Goal: Information Seeking & Learning: Find specific fact

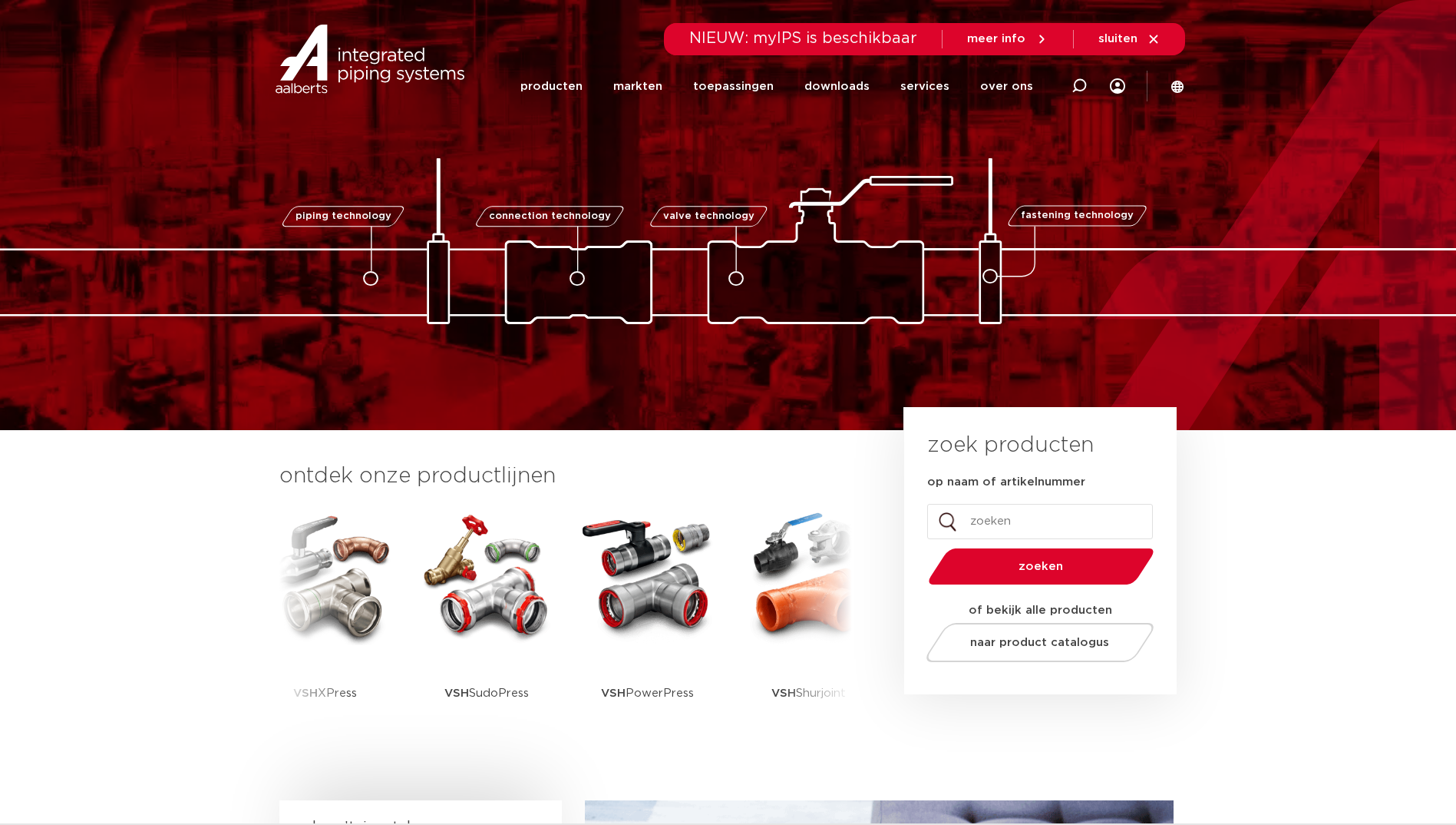
click at [1016, 526] on input "op naam of artikelnummer" at bounding box center [1040, 521] width 226 height 35
type input "sen"
click at [921, 547] on button "zoeken" at bounding box center [1040, 567] width 238 height 39
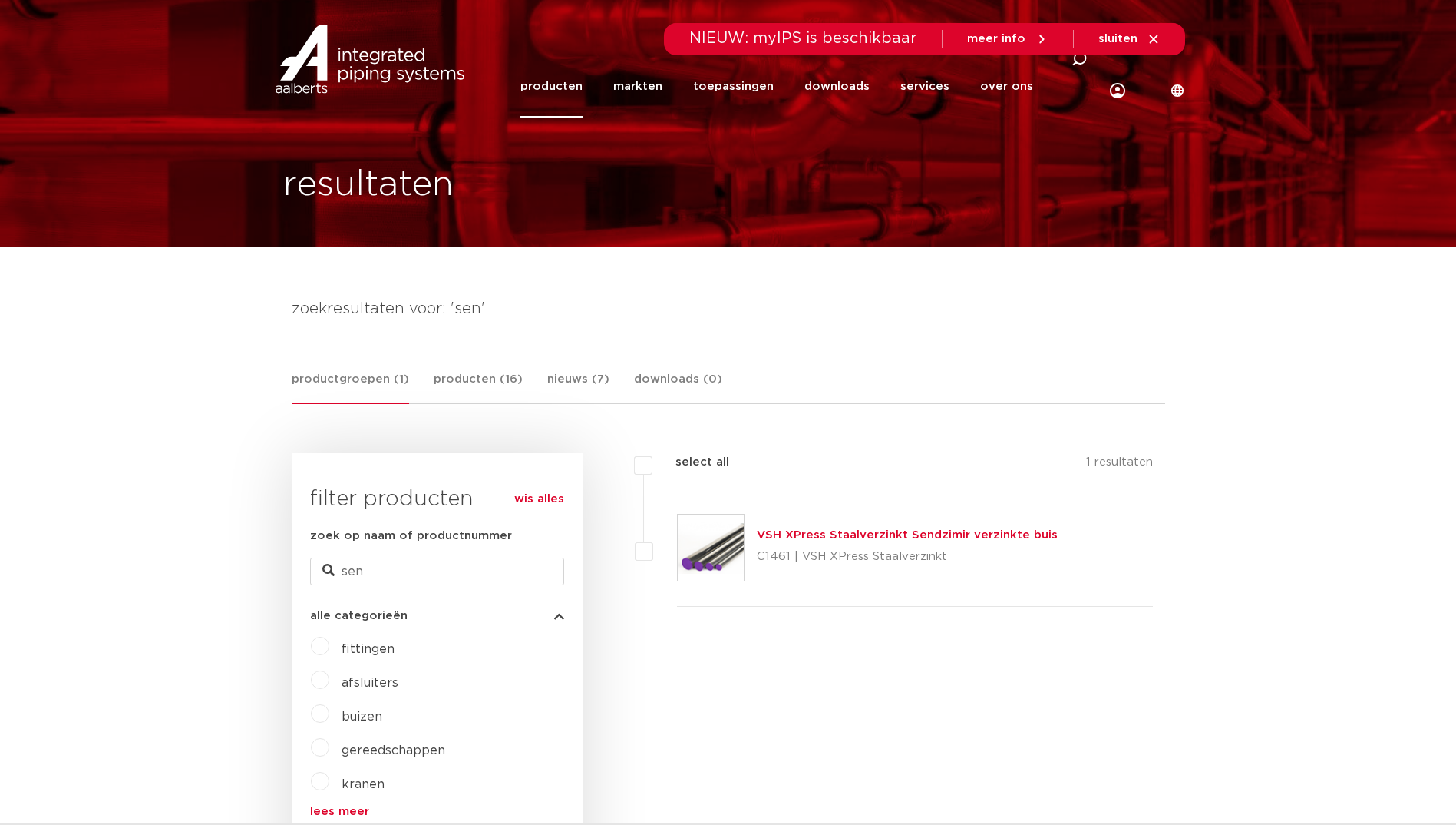
click at [932, 536] on link "VSH XPress Staalverzinkt Sendzimir verzinkte buis" at bounding box center [908, 534] width 301 height 11
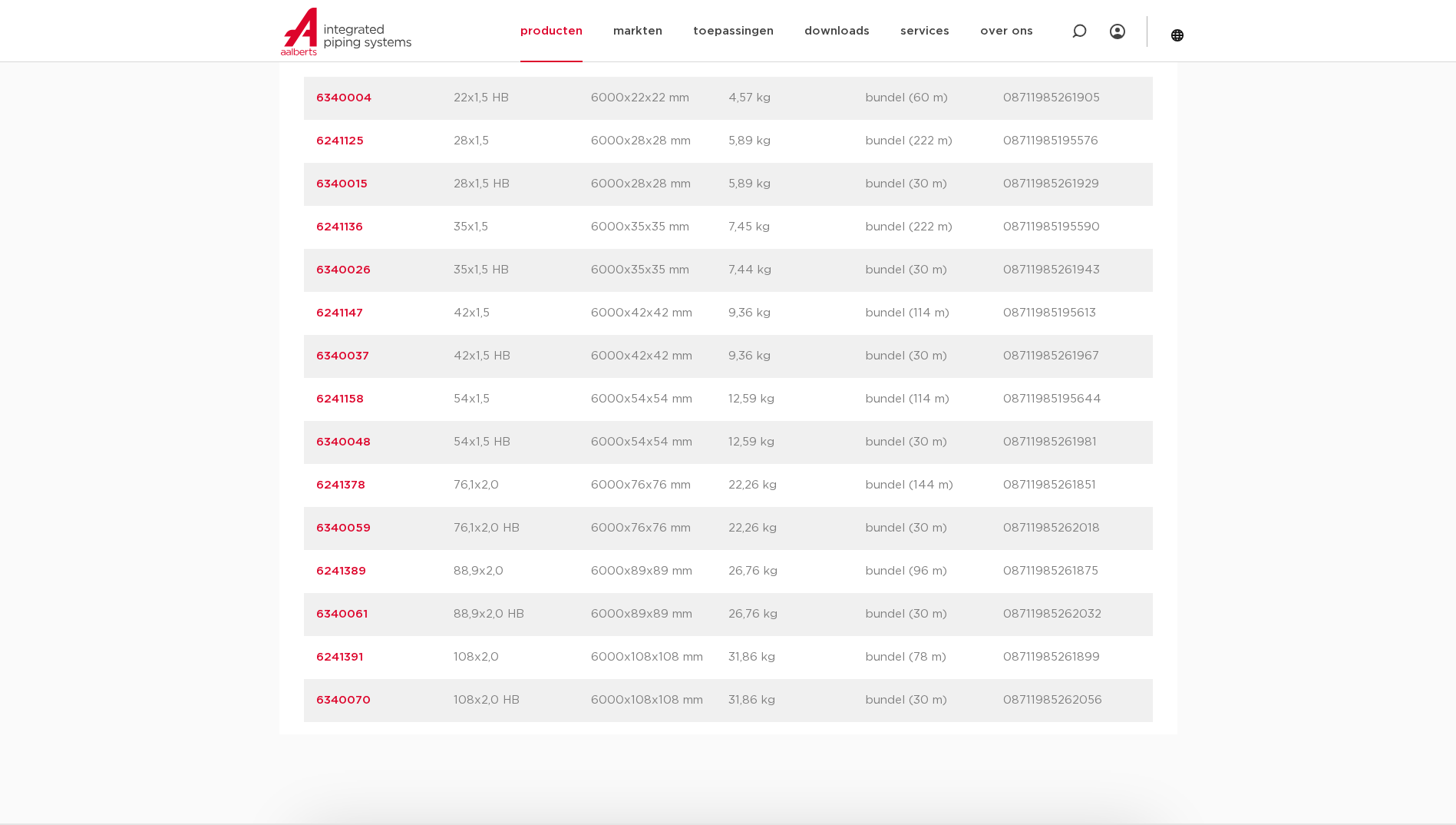
scroll to position [998, 0]
